Goal: Information Seeking & Learning: Learn about a topic

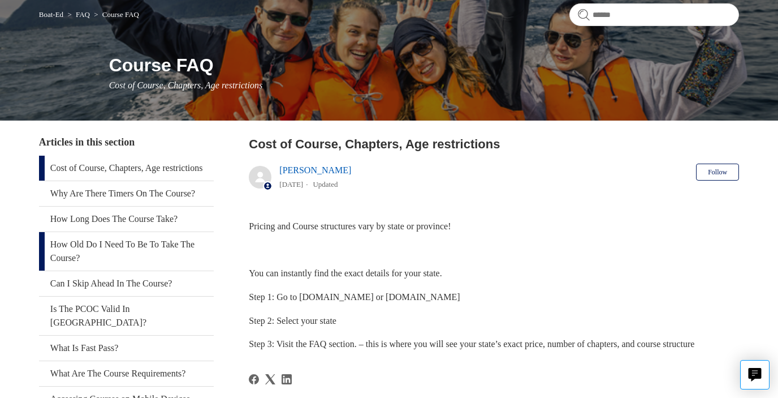
scroll to position [113, 0]
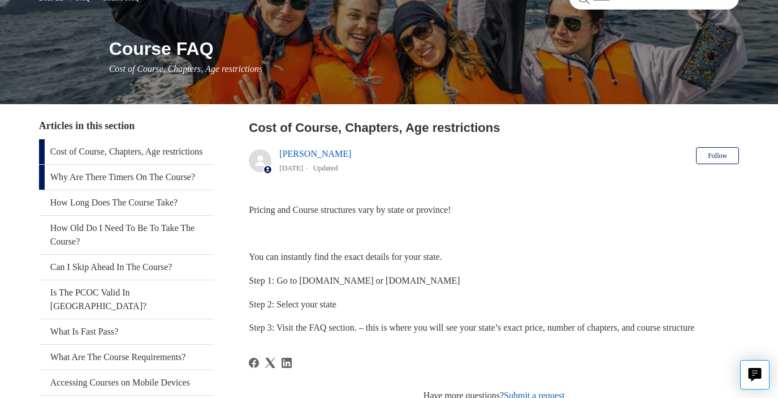
click at [130, 190] on link "Why Are There Timers On The Course?" at bounding box center [126, 177] width 175 height 25
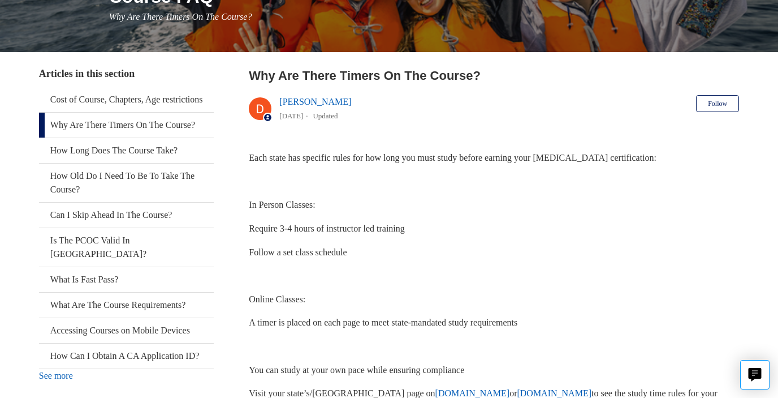
scroll to position [169, 0]
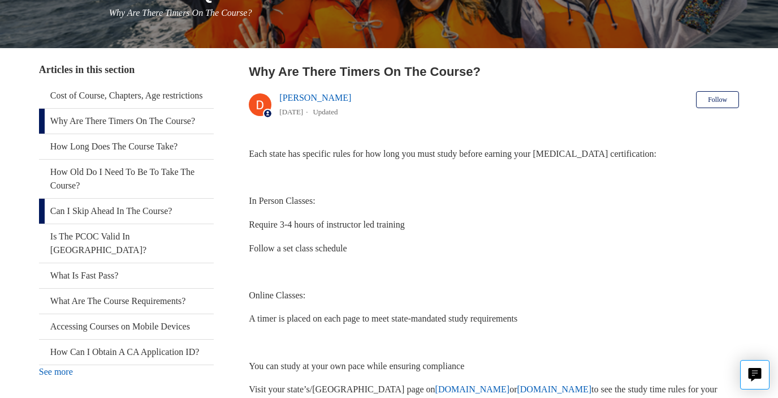
click at [119, 221] on link "Can I Skip Ahead In The Course?" at bounding box center [126, 211] width 175 height 25
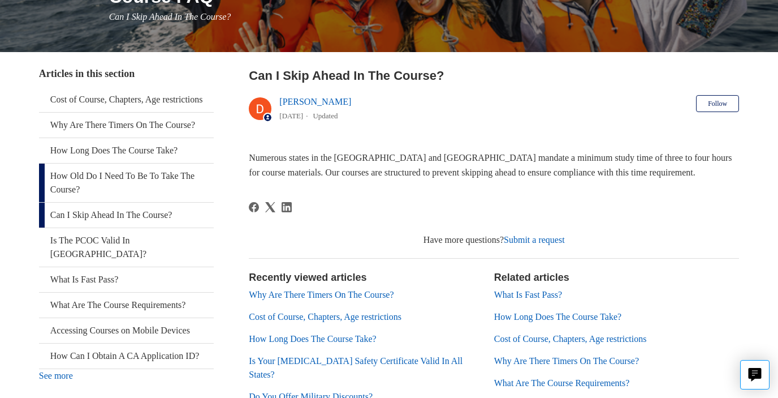
scroll to position [169, 0]
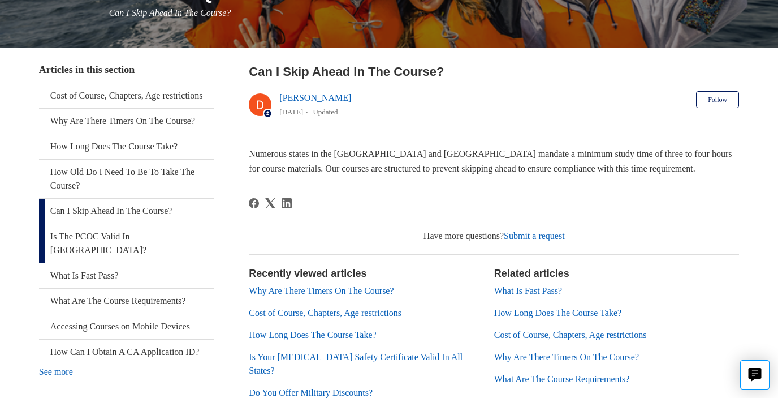
click at [123, 244] on link "Is The PCOC Valid In [GEOGRAPHIC_DATA]?" at bounding box center [126, 243] width 175 height 38
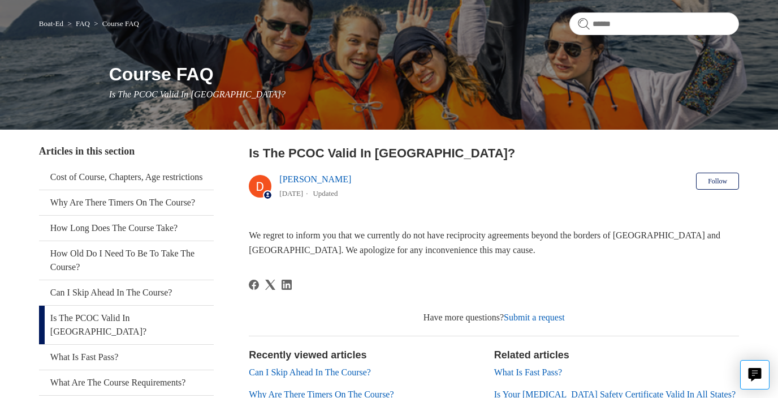
scroll to position [113, 0]
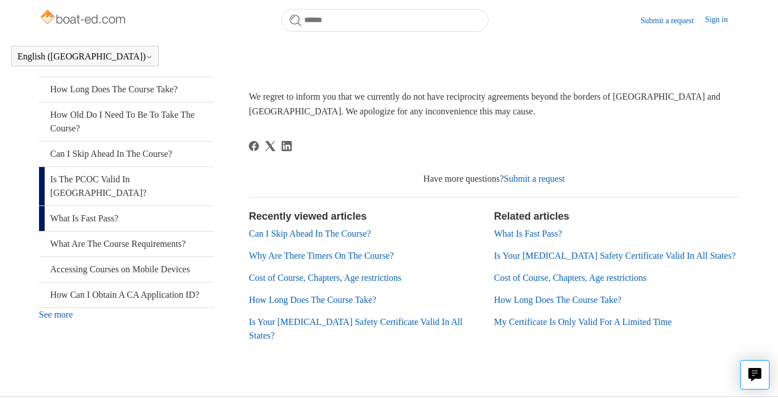
click at [96, 218] on link "What Is Fast Pass?" at bounding box center [126, 218] width 175 height 25
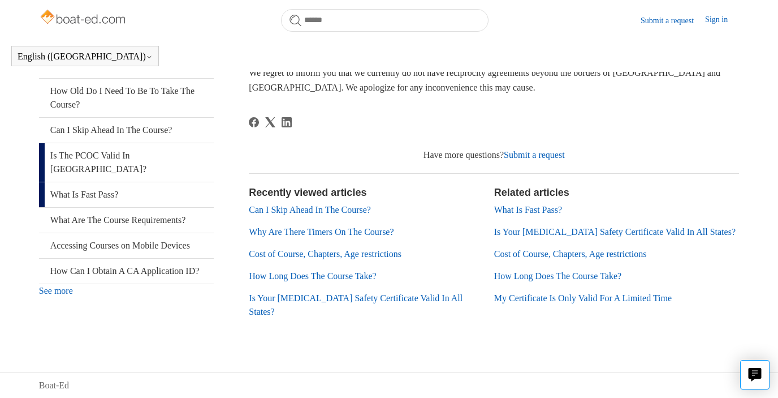
scroll to position [195, 0]
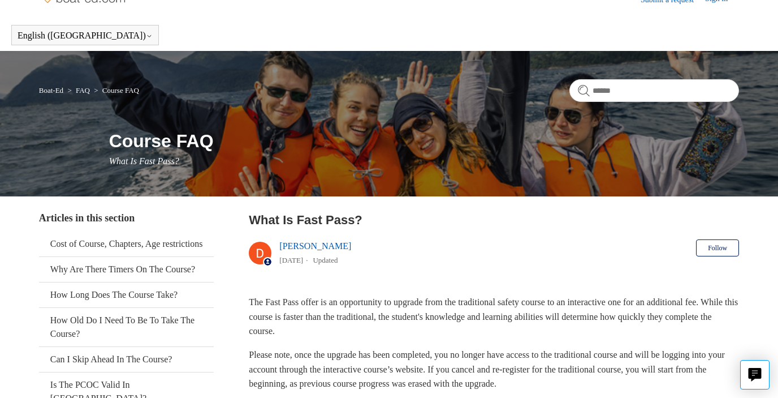
scroll to position [113, 0]
